Goal: Find contact information: Find contact information

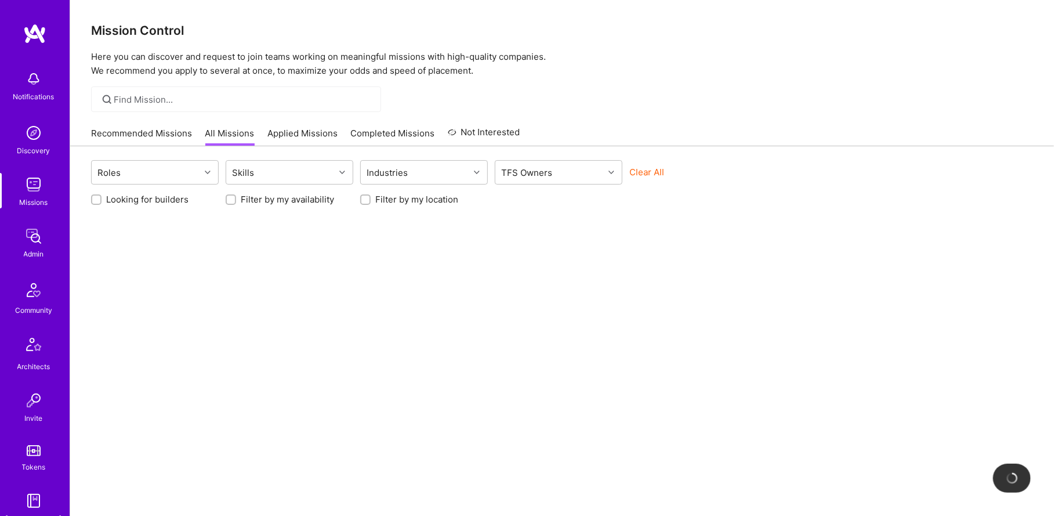
scroll to position [224, 0]
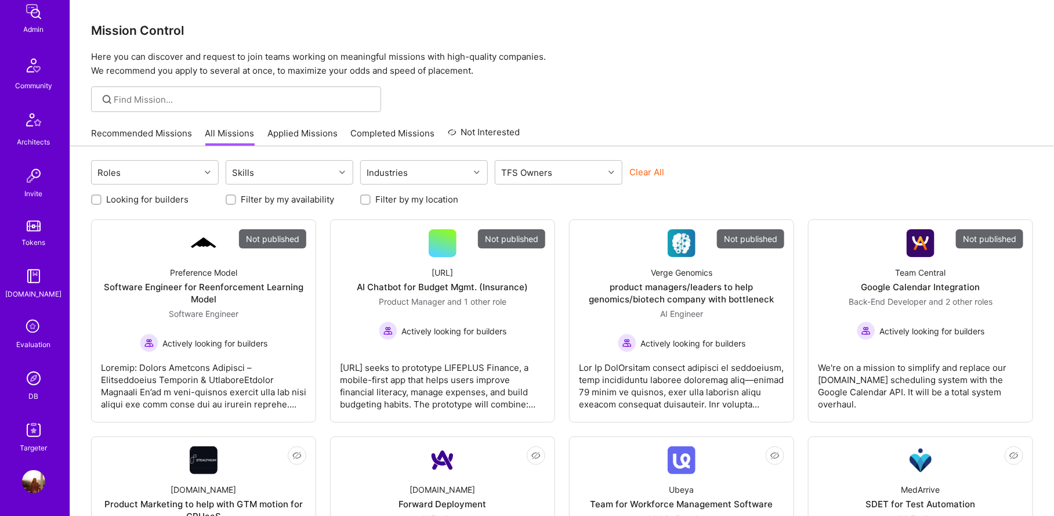
click at [38, 371] on img at bounding box center [33, 378] width 23 height 23
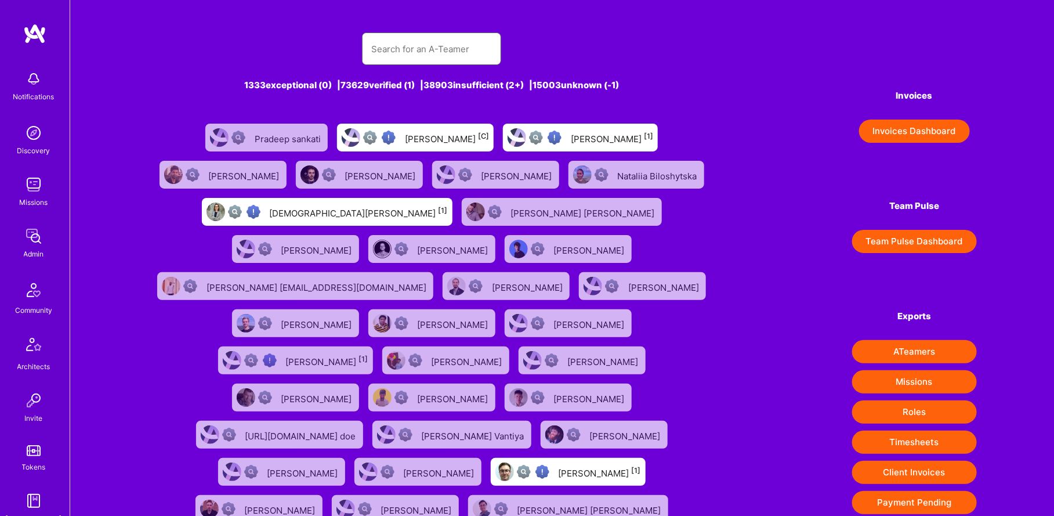
click at [416, 48] on input "text" at bounding box center [431, 49] width 121 height 30
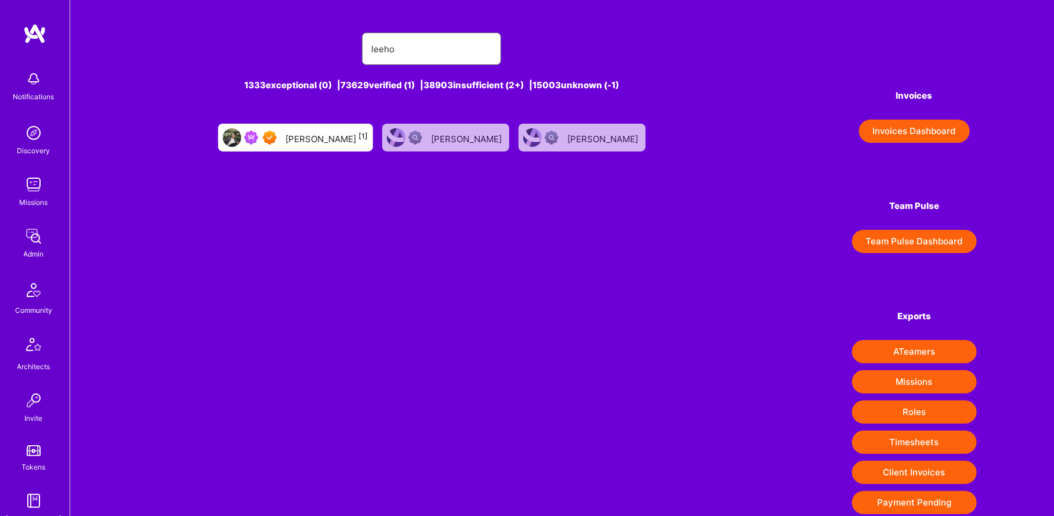
type input "leeho"
click at [356, 126] on div "[PERSON_NAME] [1]" at bounding box center [295, 138] width 155 height 28
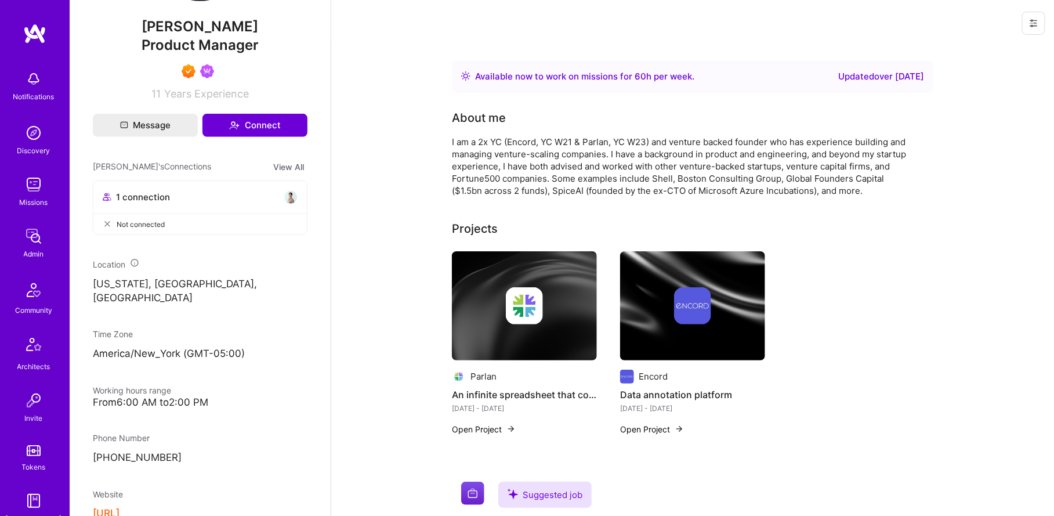
scroll to position [432, 0]
click at [166, 450] on p "[PHONE_NUMBER]" at bounding box center [200, 457] width 215 height 14
click at [122, 450] on p "[PHONE_NUMBER]" at bounding box center [200, 457] width 215 height 14
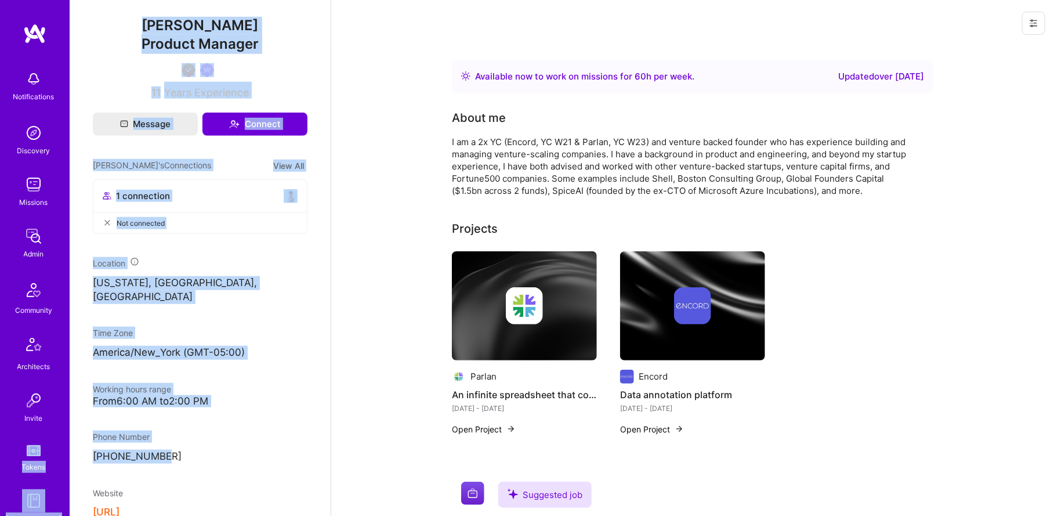
drag, startPoint x: 168, startPoint y: 442, endPoint x: 65, endPoint y: 441, distance: 103.2
click at [135, 450] on p "[PHONE_NUMBER]" at bounding box center [200, 457] width 215 height 14
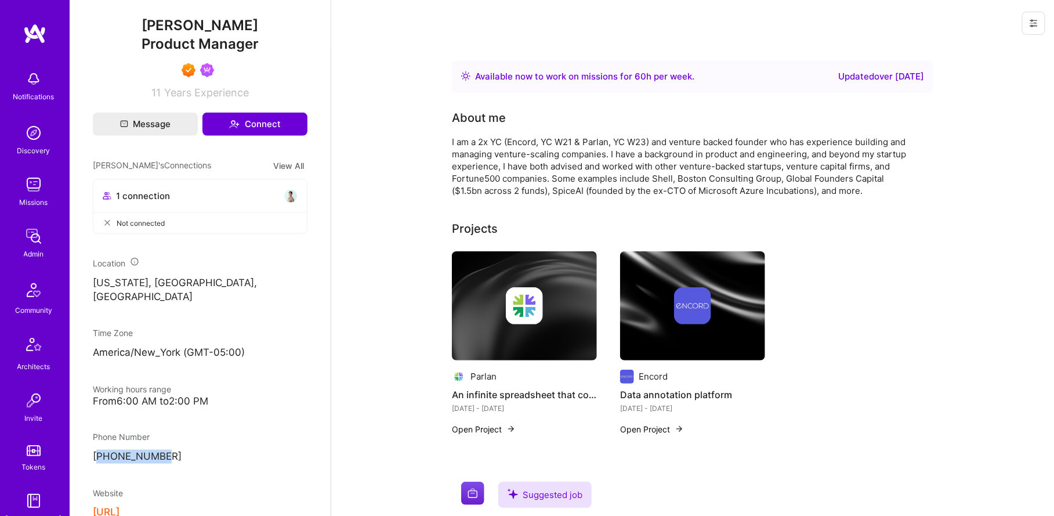
click at [135, 450] on p "[PHONE_NUMBER]" at bounding box center [200, 457] width 215 height 14
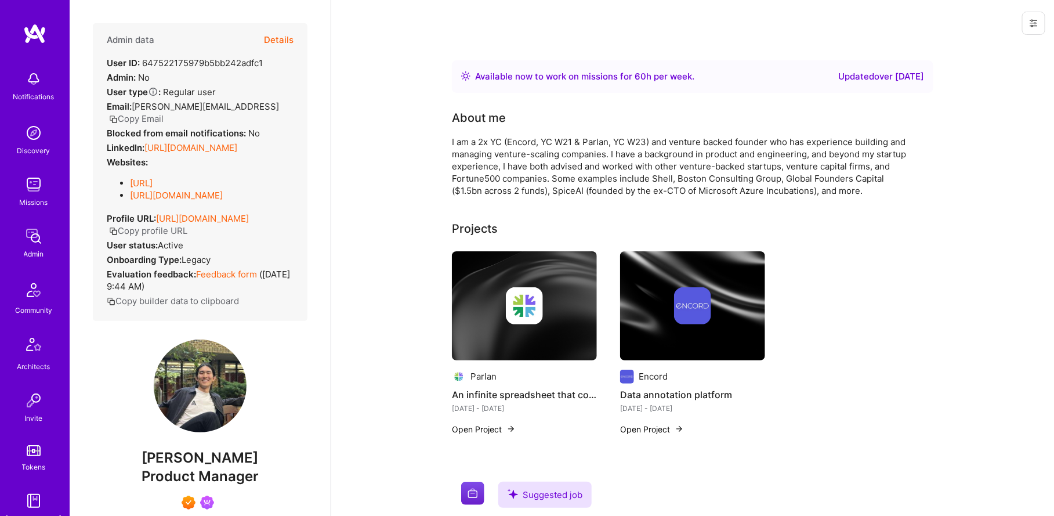
click at [215, 142] on link "[URL][DOMAIN_NAME]" at bounding box center [190, 147] width 93 height 11
